Goal: Task Accomplishment & Management: Use online tool/utility

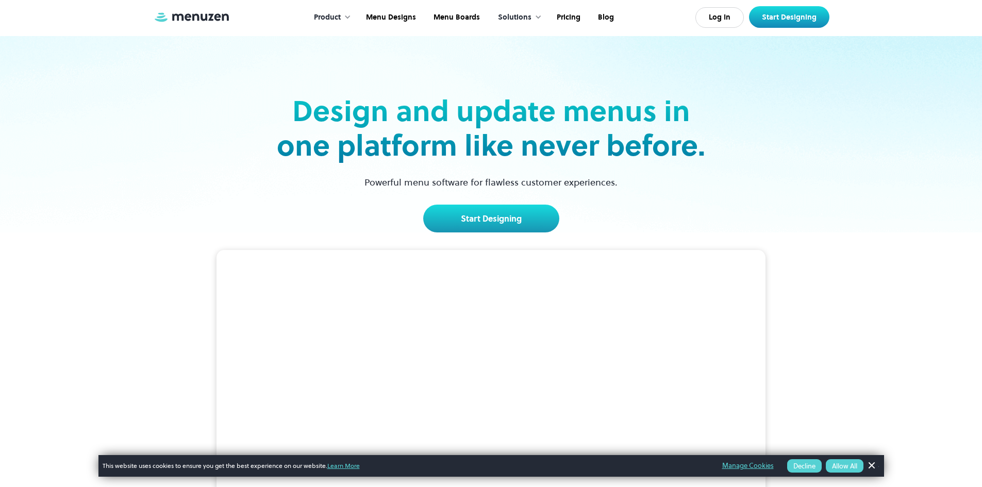
click at [507, 209] on link "Start Designing" at bounding box center [491, 219] width 136 height 28
click at [556, 15] on link "Pricing" at bounding box center [567, 18] width 41 height 32
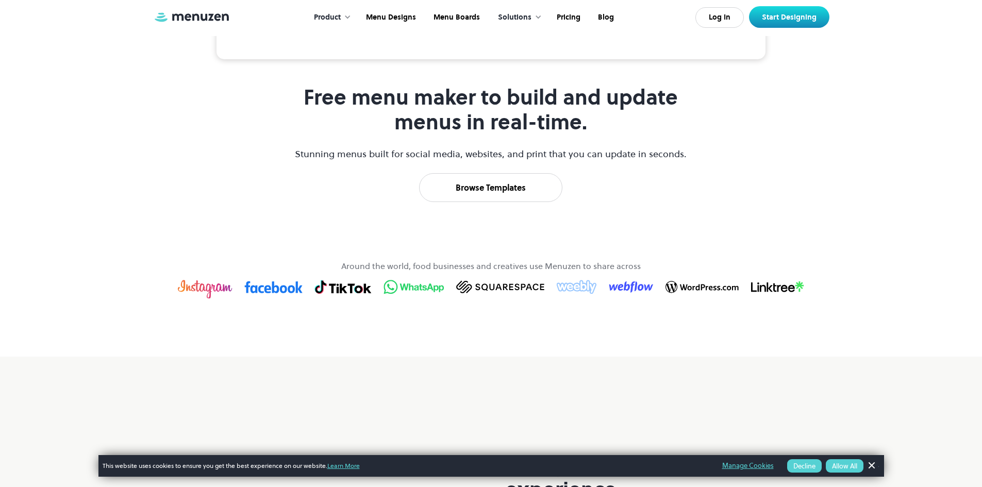
scroll to position [515, 0]
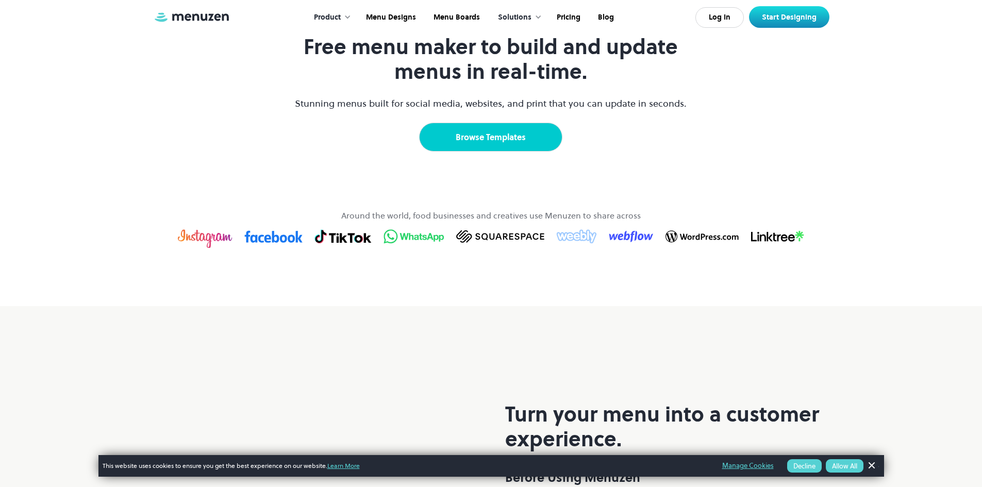
click at [508, 152] on link "Browse Templates" at bounding box center [490, 137] width 143 height 29
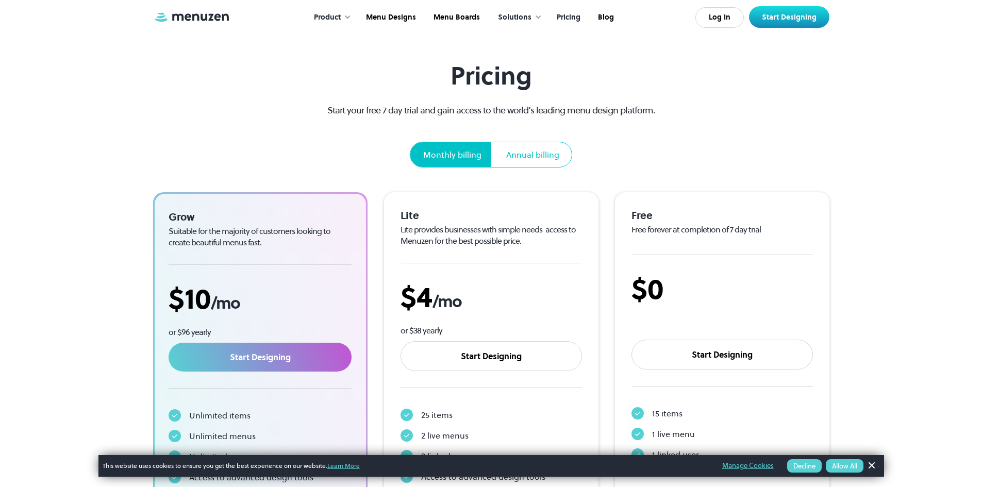
scroll to position [103, 0]
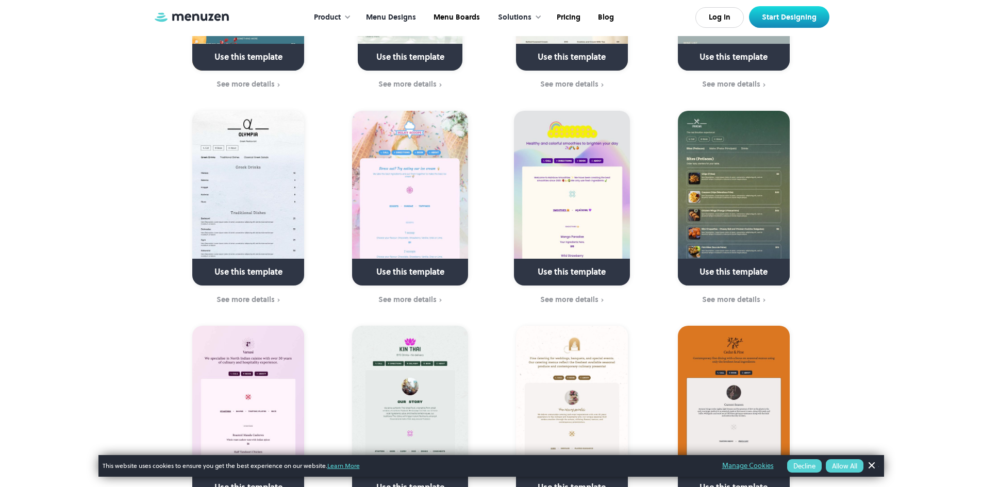
scroll to position [2474, 0]
